Goal: Task Accomplishment & Management: Complete application form

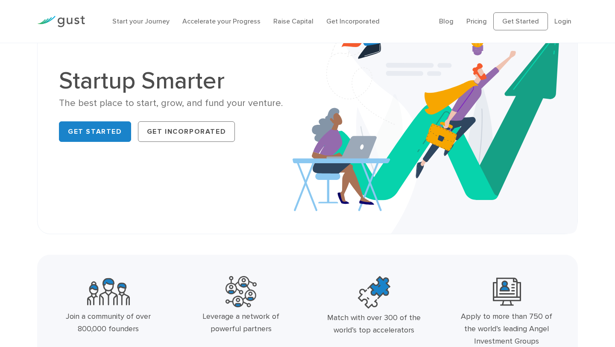
scroll to position [54, 0]
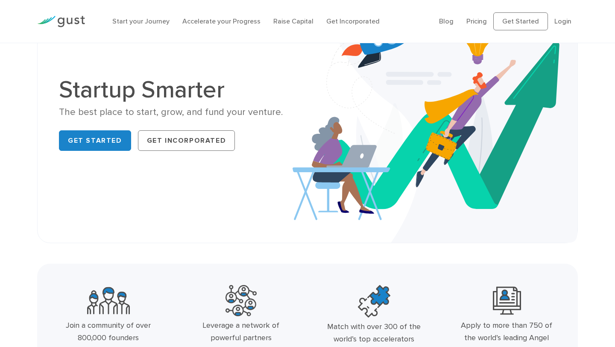
click at [203, 203] on div "Startup Smarter The best place to start, grow, and fund your venture. Get Start…" at bounding box center [308, 116] width 510 height 210
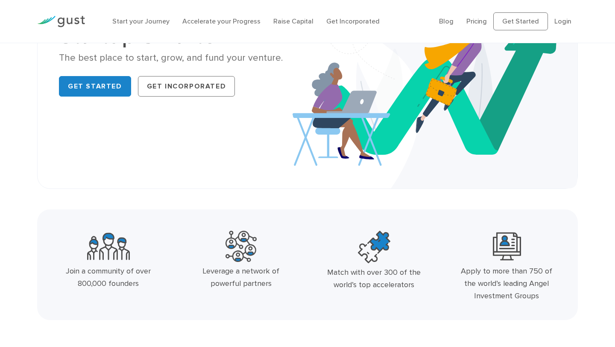
scroll to position [0, 0]
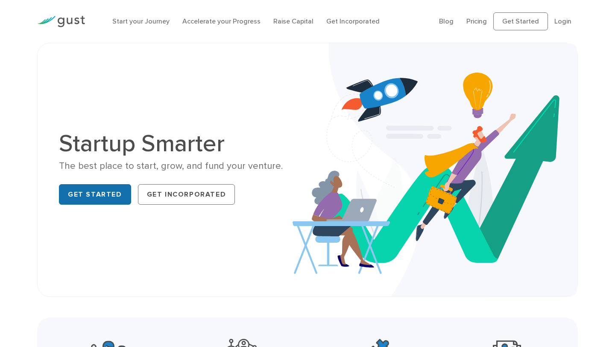
click at [81, 191] on link "Get Started" at bounding box center [95, 194] width 72 height 20
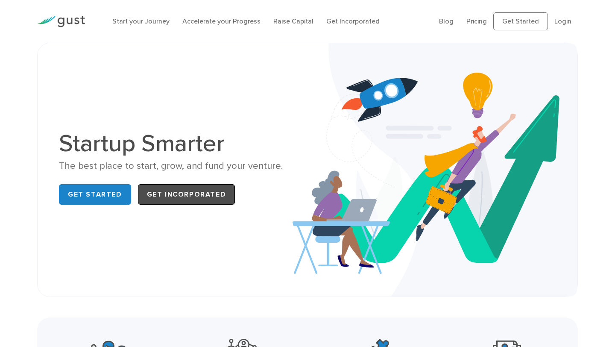
click at [228, 195] on link "Get Incorporated" at bounding box center [186, 194] width 97 height 20
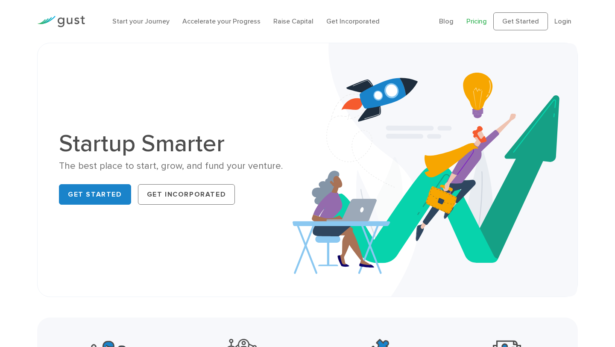
click at [479, 24] on link "Pricing" at bounding box center [476, 21] width 20 height 8
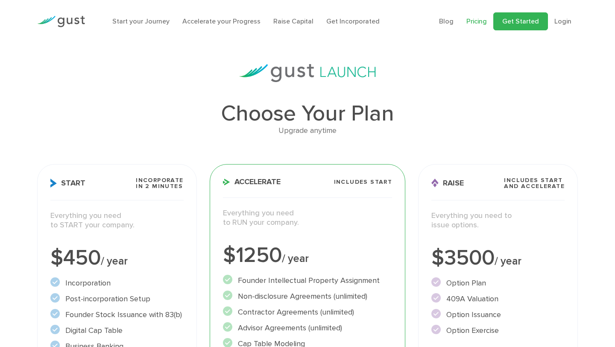
click at [514, 25] on link "Get Started" at bounding box center [520, 21] width 55 height 18
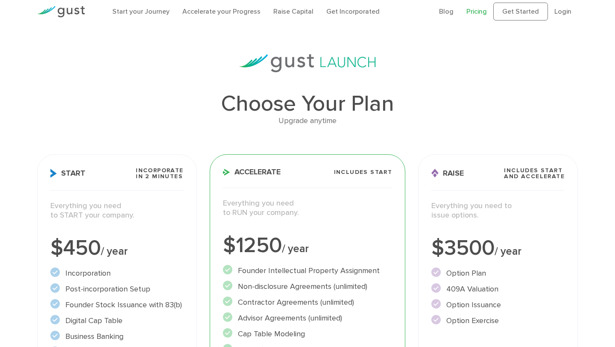
click at [86, 6] on div at bounding box center [61, 11] width 61 height 29
click at [73, 9] on img at bounding box center [61, 12] width 48 height 12
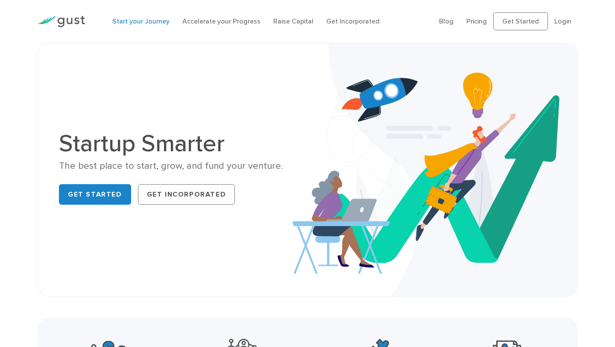
click at [152, 21] on link "Start your Journey" at bounding box center [140, 21] width 57 height 8
